Goal: Entertainment & Leisure: Browse casually

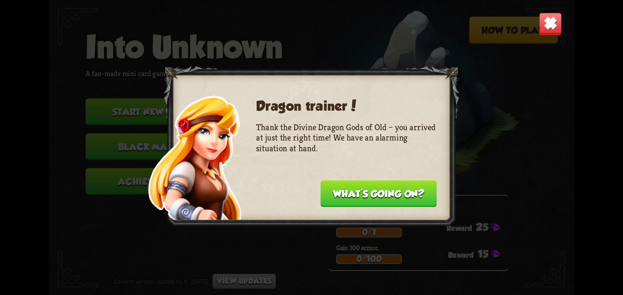
click at [389, 200] on button "What's going on?" at bounding box center [378, 194] width 116 height 27
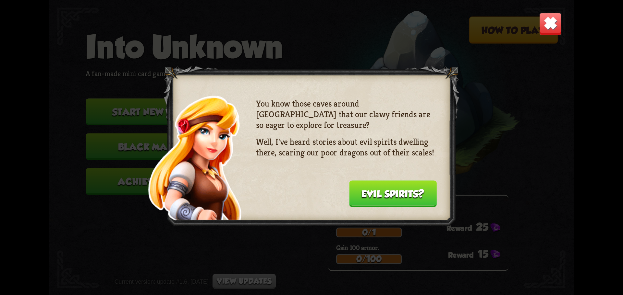
click at [383, 195] on button "Evil spirits?" at bounding box center [393, 194] width 88 height 27
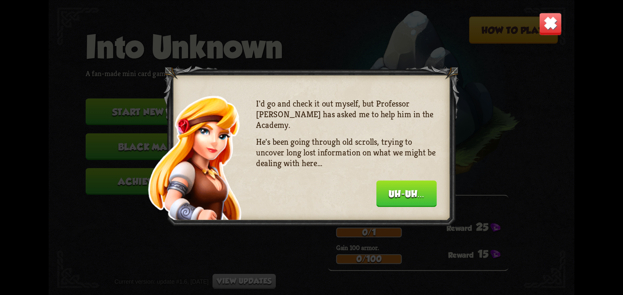
click at [383, 195] on button "Uh-uh..." at bounding box center [406, 194] width 60 height 27
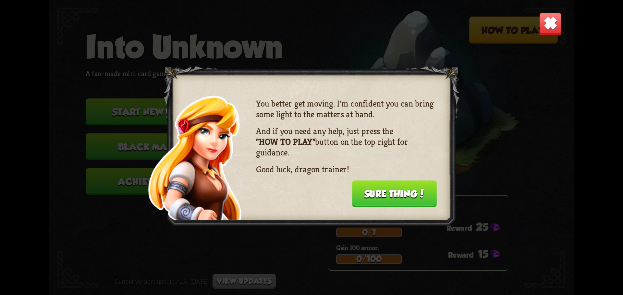
click at [383, 195] on button "Sure thing!" at bounding box center [394, 194] width 85 height 27
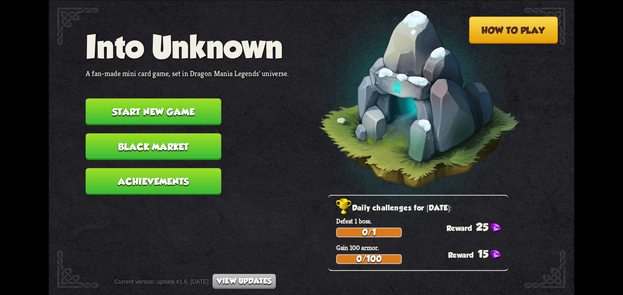
click at [162, 108] on button "Start new game" at bounding box center [154, 112] width 136 height 27
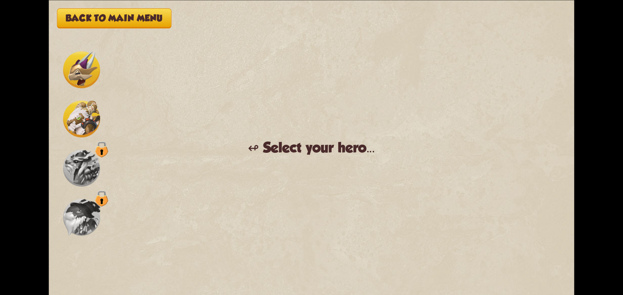
click at [83, 72] on img at bounding box center [81, 69] width 37 height 37
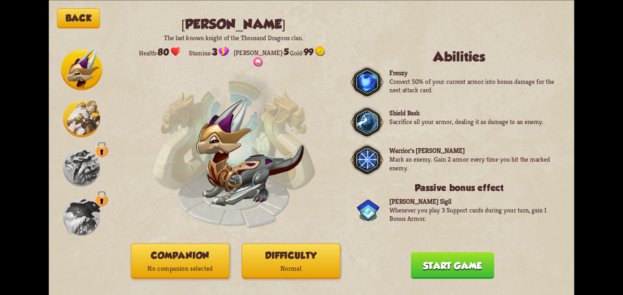
click at [439, 263] on button "Start game" at bounding box center [452, 265] width 83 height 27
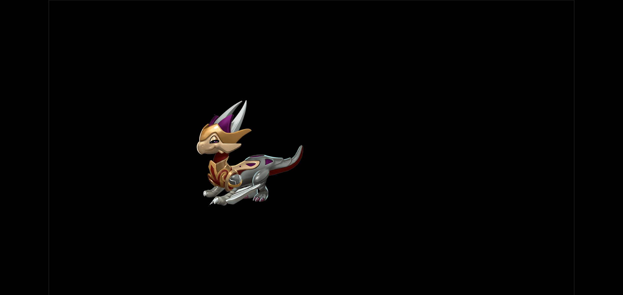
click at [224, 132] on img at bounding box center [250, 153] width 107 height 107
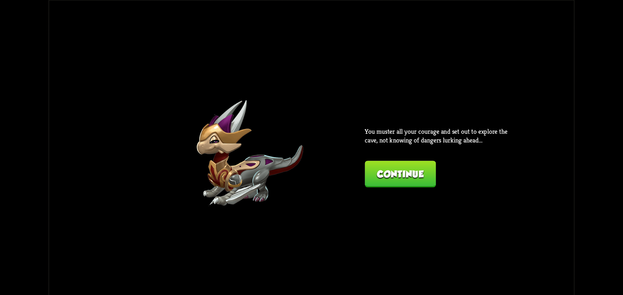
click at [224, 132] on img at bounding box center [250, 153] width 107 height 107
click at [400, 179] on button "Continue" at bounding box center [400, 174] width 71 height 27
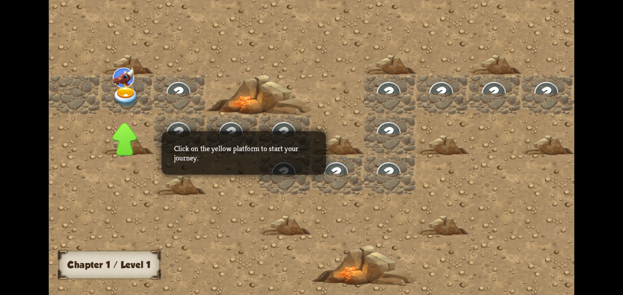
click at [580, 96] on img at bounding box center [599, 96] width 39 height 34
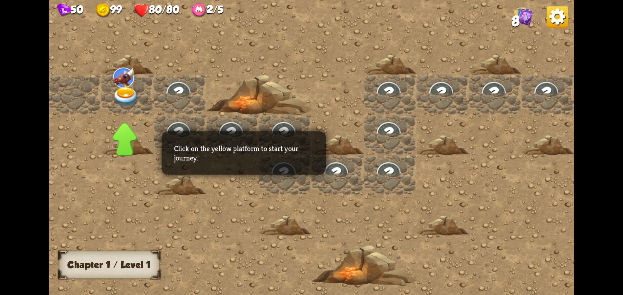
click at [124, 90] on img at bounding box center [126, 97] width 26 height 20
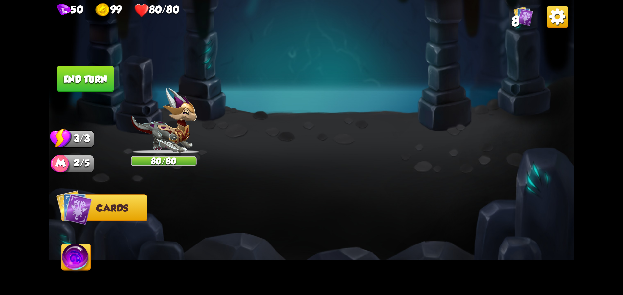
click at [260, 184] on div "1. Playing cards 2. Protecting yourself 3. Enemy's actions 4. Hero abilities 5.…" at bounding box center [311, 152] width 392 height 156
click at [478, 230] on button "Back to combat" at bounding box center [458, 234] width 107 height 27
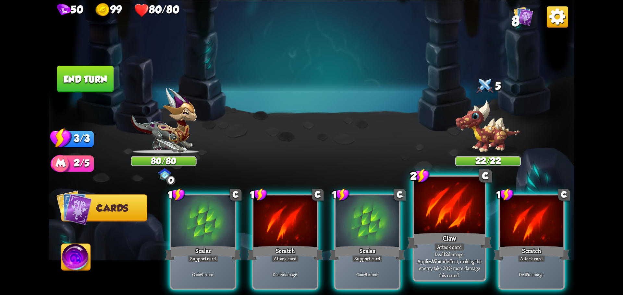
click at [443, 225] on div at bounding box center [449, 206] width 71 height 59
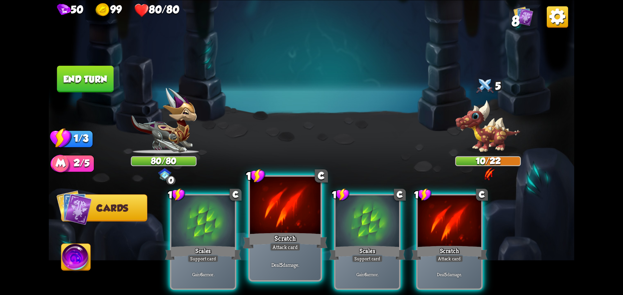
click at [253, 187] on div at bounding box center [285, 206] width 71 height 59
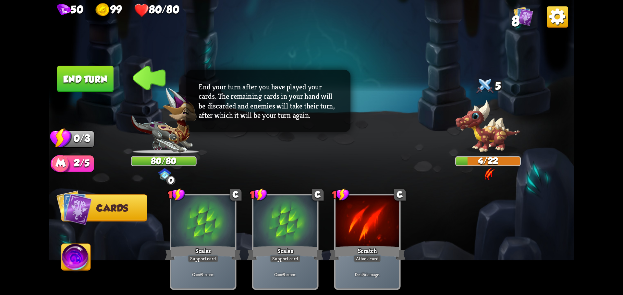
click at [84, 72] on button "End turn" at bounding box center [85, 79] width 57 height 27
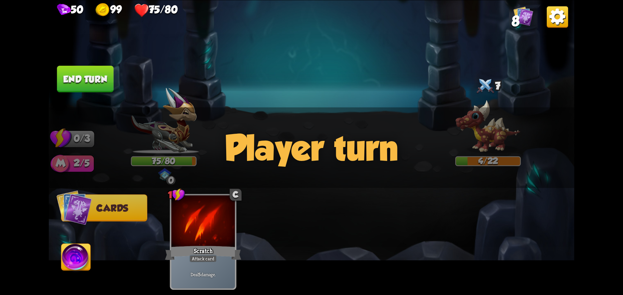
click at [342, 146] on div "Player turn" at bounding box center [311, 147] width 525 height 81
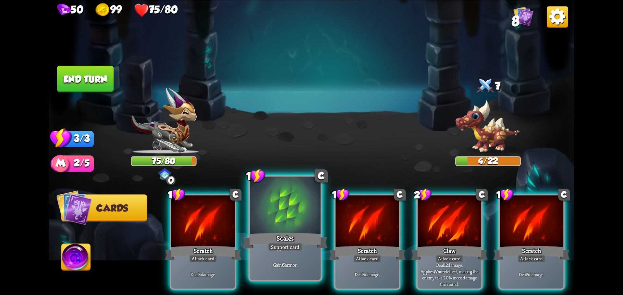
click at [268, 221] on div at bounding box center [285, 206] width 71 height 59
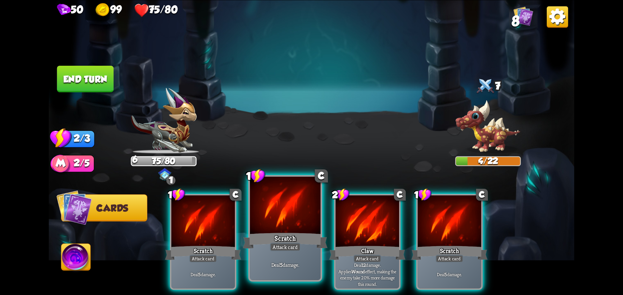
click at [273, 211] on div at bounding box center [285, 206] width 71 height 59
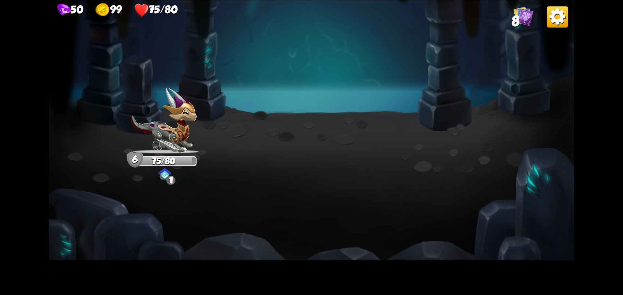
click at [303, 133] on img at bounding box center [311, 147] width 525 height 295
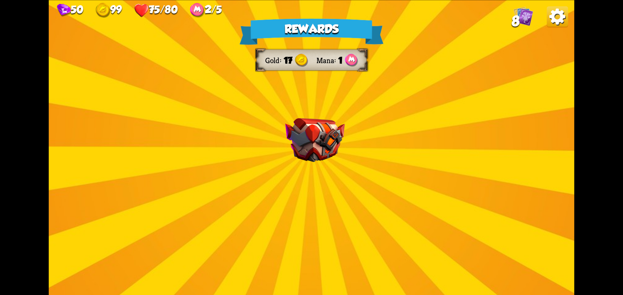
click at [303, 133] on div "Rewards Gold 17 Mana 1 Select a card 3 C Maul Attack card Deal 20 damage. 1 C F…" at bounding box center [311, 147] width 525 height 295
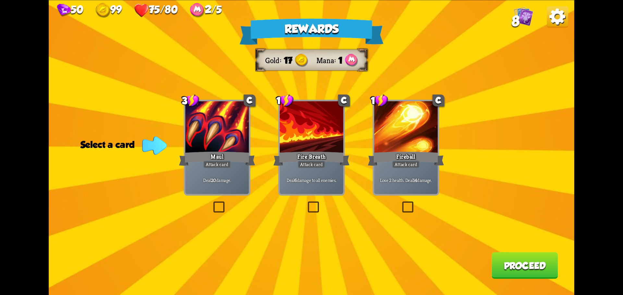
click at [207, 201] on div "Rewards Gold 17 Mana 1 Select a card 3 C Maul Attack card Deal 20 damage. 1 C F…" at bounding box center [311, 147] width 525 height 295
click at [211, 203] on label at bounding box center [211, 203] width 0 height 0
click at [0, 0] on input "checkbox" at bounding box center [0, 0] width 0 height 0
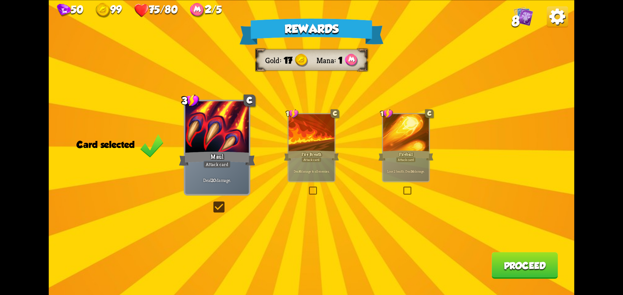
click at [546, 268] on button "Proceed" at bounding box center [524, 265] width 66 height 27
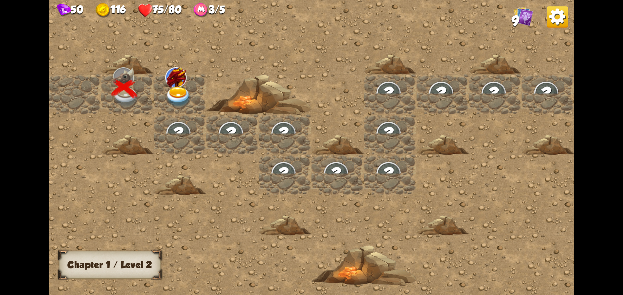
click at [174, 105] on img at bounding box center [178, 97] width 26 height 20
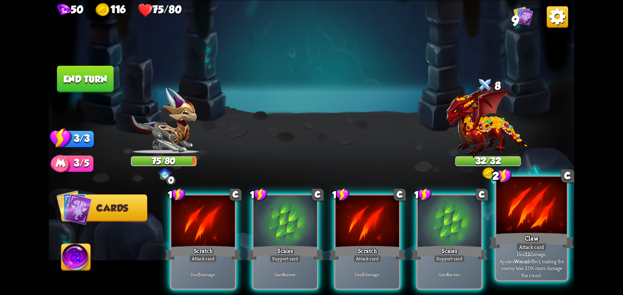
click at [529, 225] on div at bounding box center [531, 206] width 71 height 59
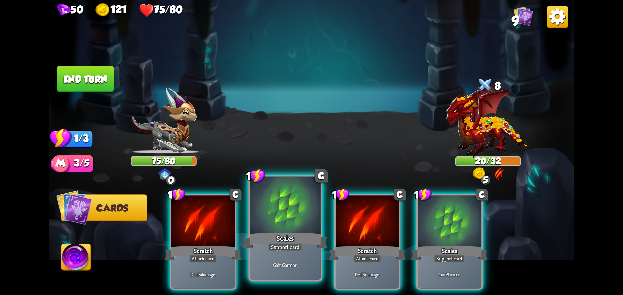
click at [267, 222] on div at bounding box center [285, 206] width 71 height 59
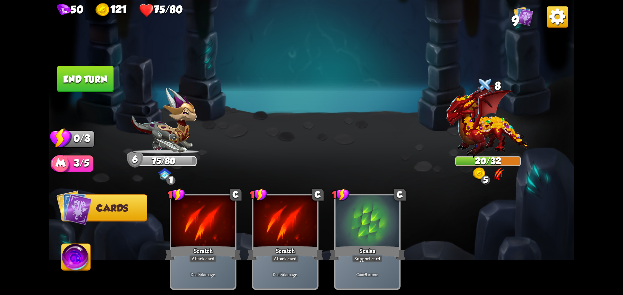
click at [92, 67] on button "End turn" at bounding box center [85, 79] width 57 height 27
